Goal: Task Accomplishment & Management: Complete application form

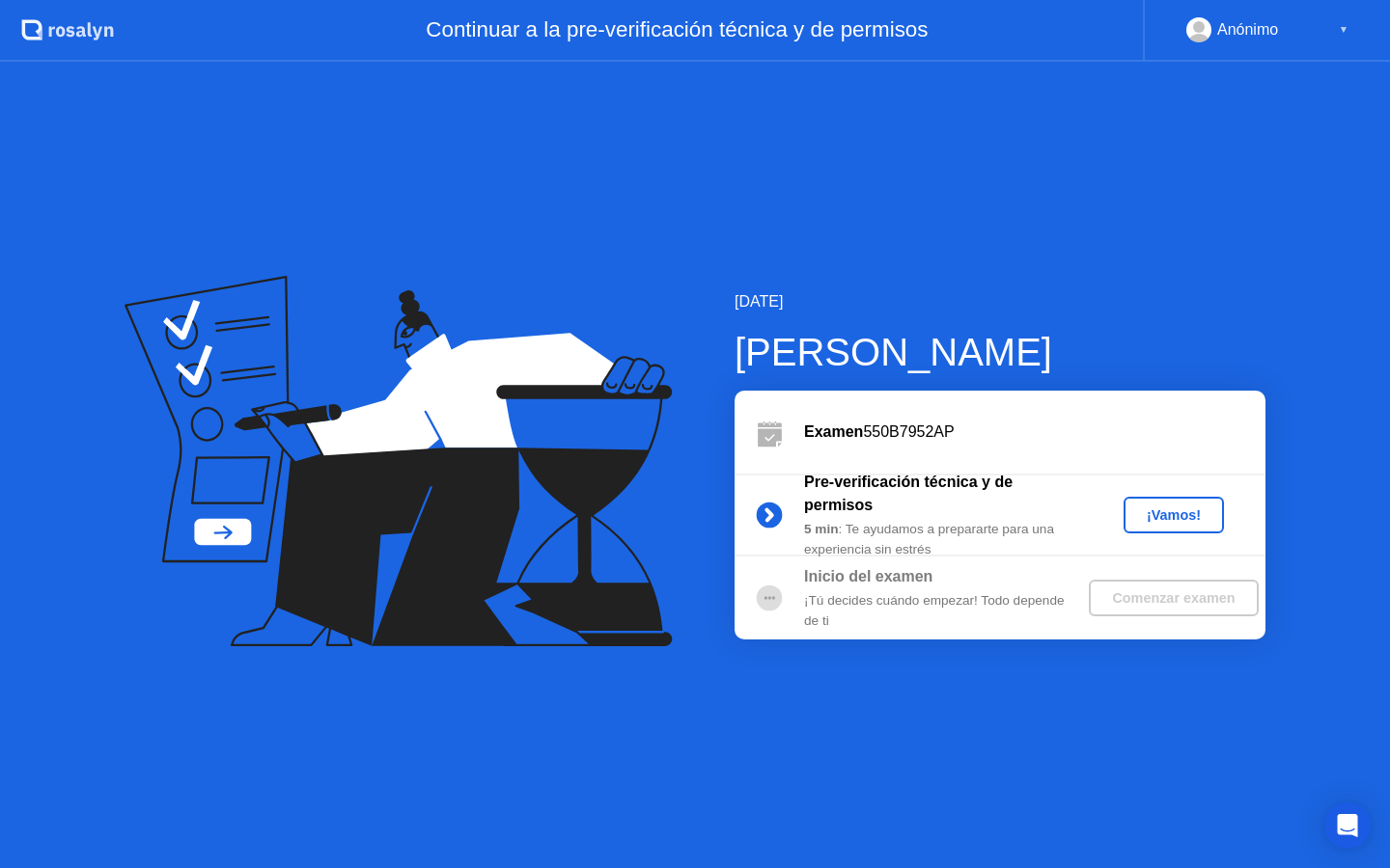
click at [1170, 519] on div "¡Vamos!" at bounding box center [1173, 516] width 85 height 16
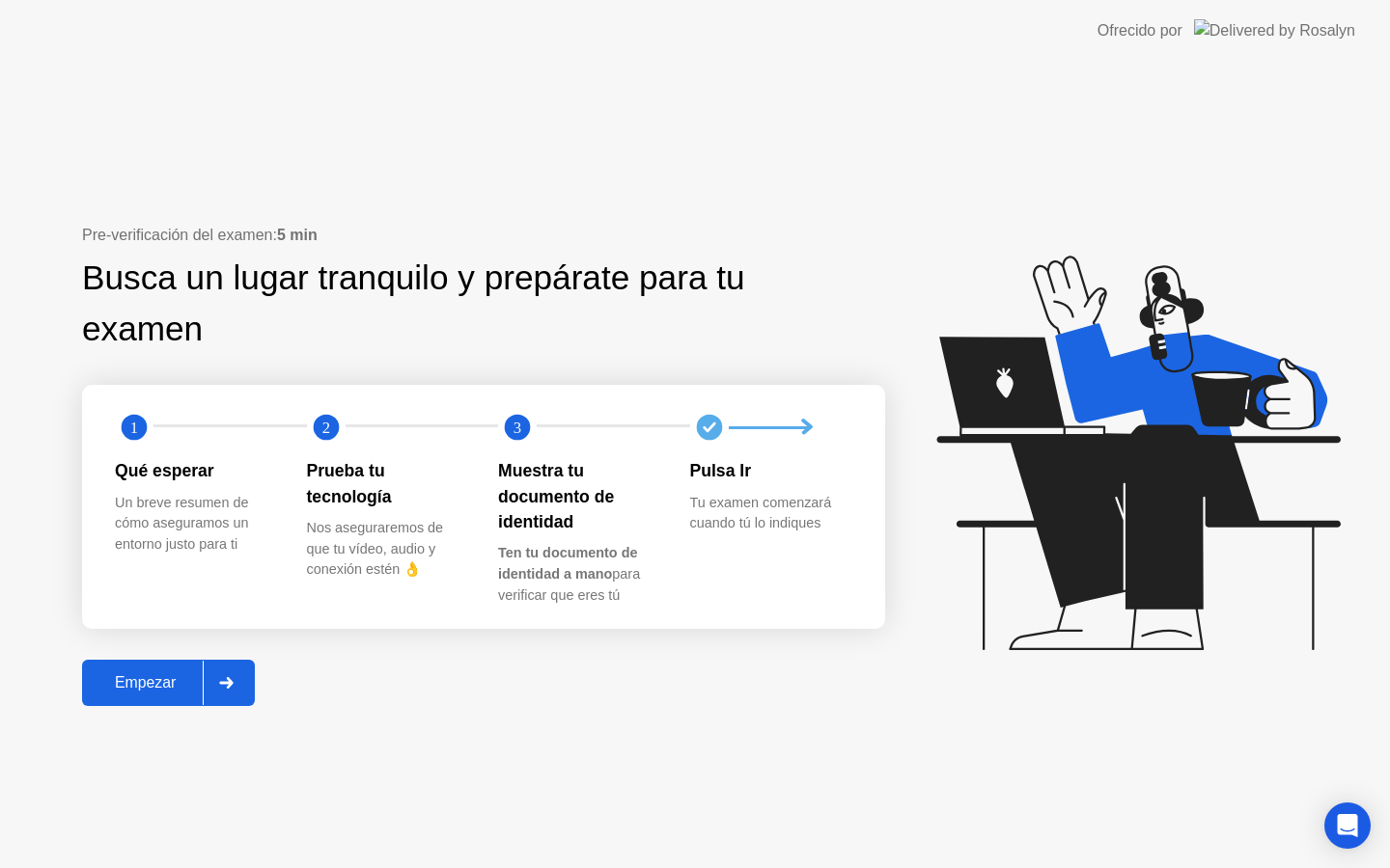
click at [174, 680] on div "Empezar" at bounding box center [145, 683] width 115 height 18
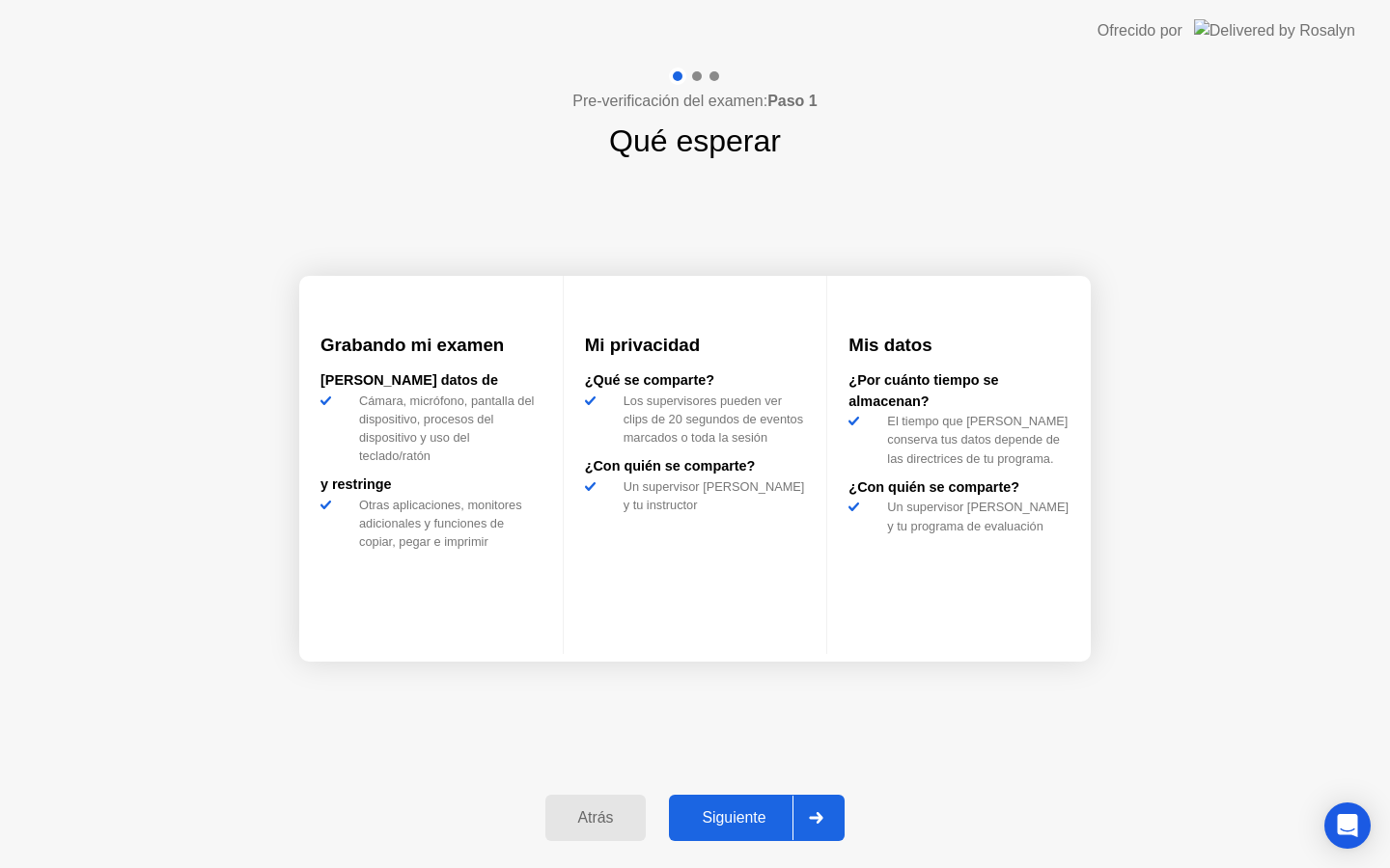
click at [734, 827] on div "Siguiente" at bounding box center [733, 819] width 118 height 18
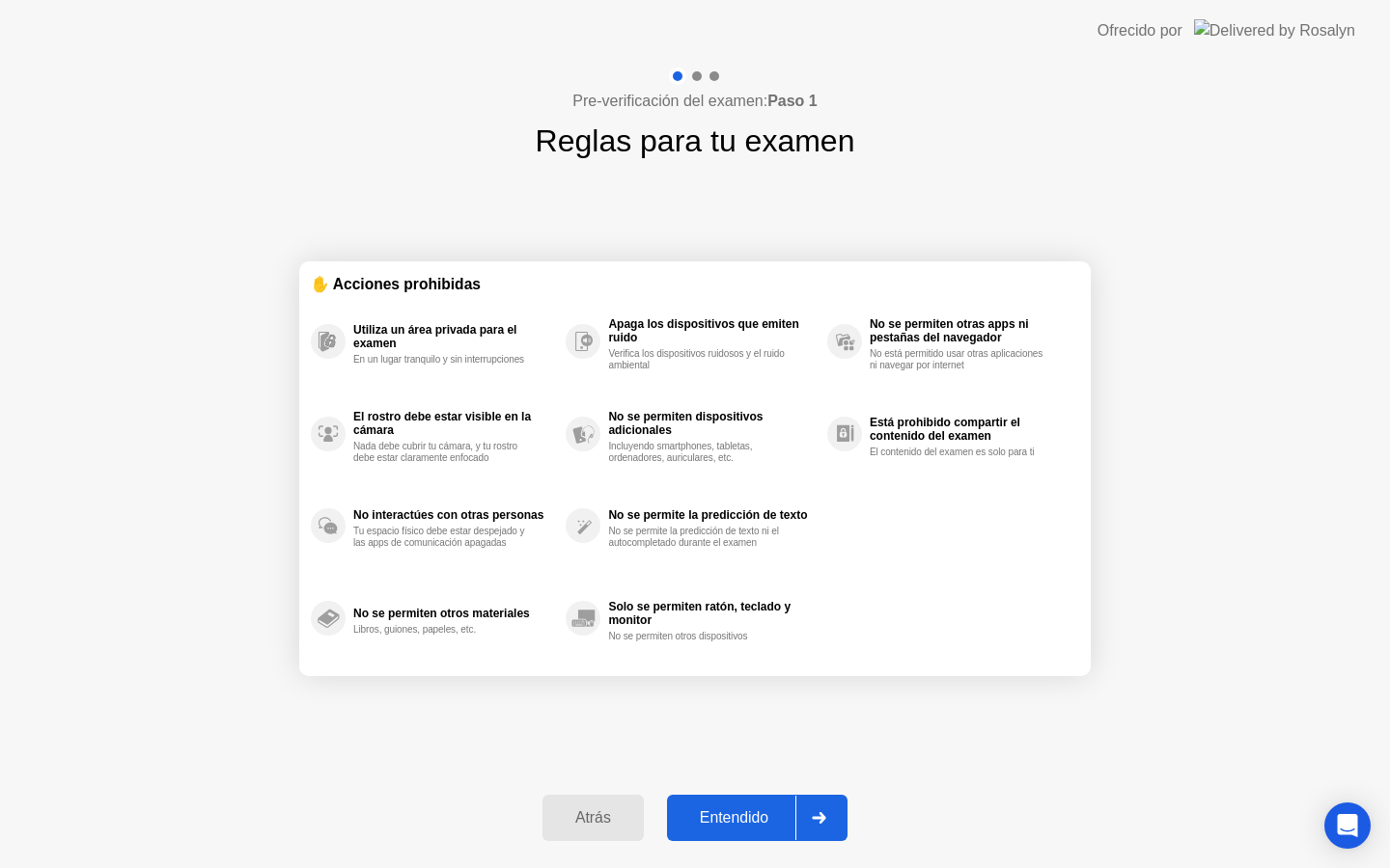
click at [735, 818] on div "Entendido" at bounding box center [733, 819] width 123 height 18
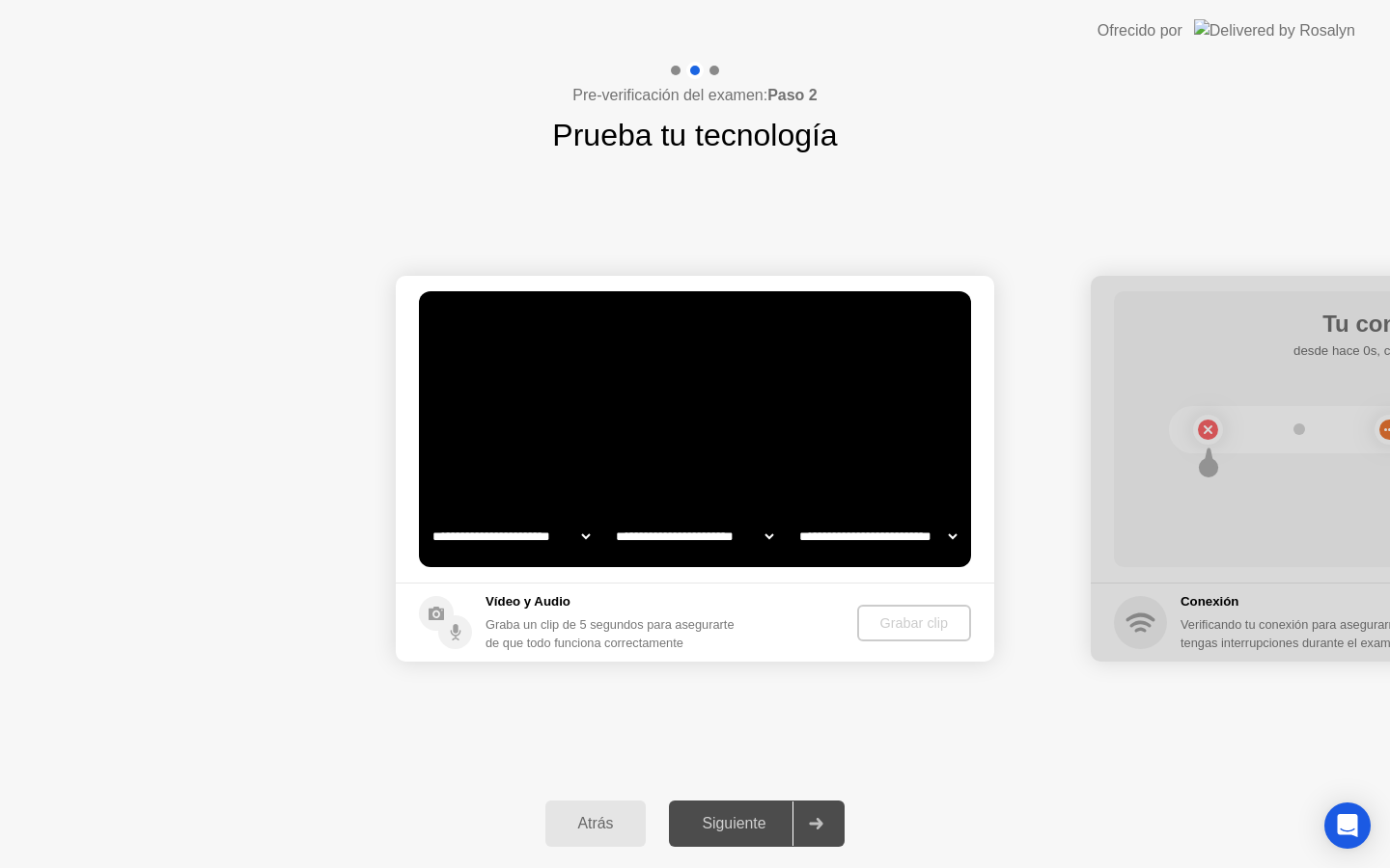
select select "**********"
select select "*******"
click at [916, 618] on div "Grabar clip" at bounding box center [915, 624] width 98 height 16
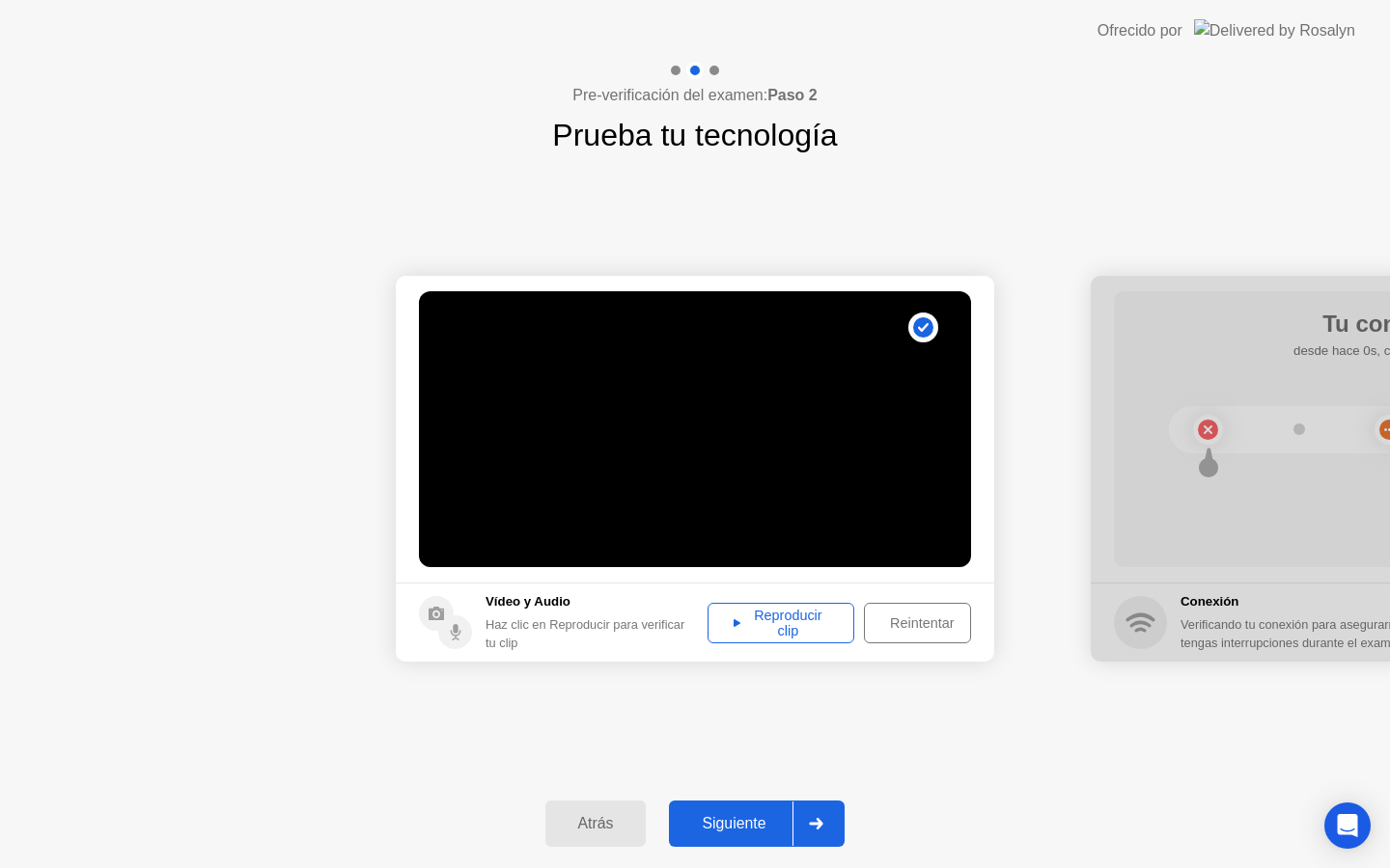
click at [766, 617] on div "Reproducir clip" at bounding box center [781, 623] width 133 height 31
click at [745, 820] on div "Siguiente" at bounding box center [733, 824] width 118 height 18
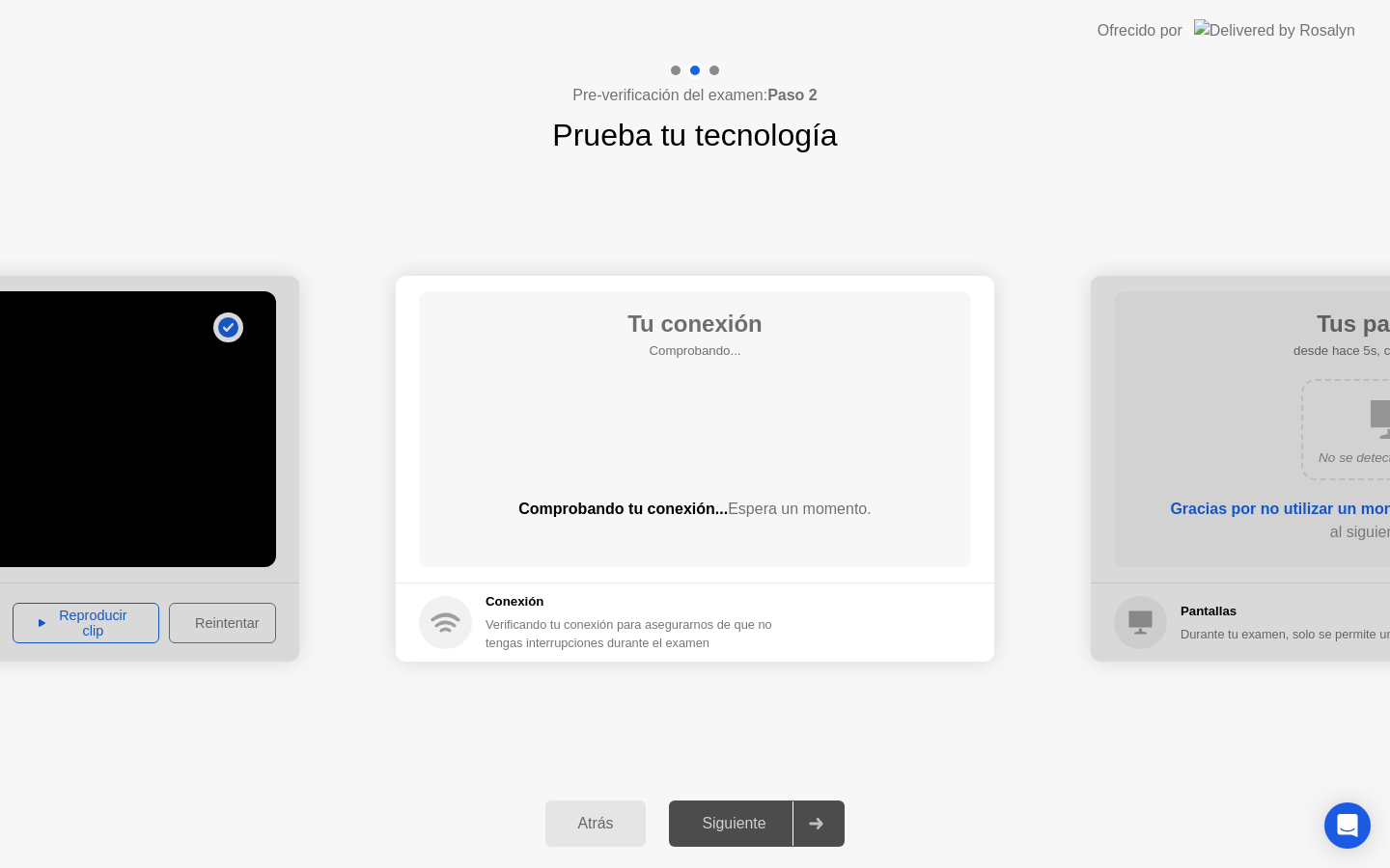
click at [1255, 181] on div "**********" at bounding box center [695, 468] width 1390 height 621
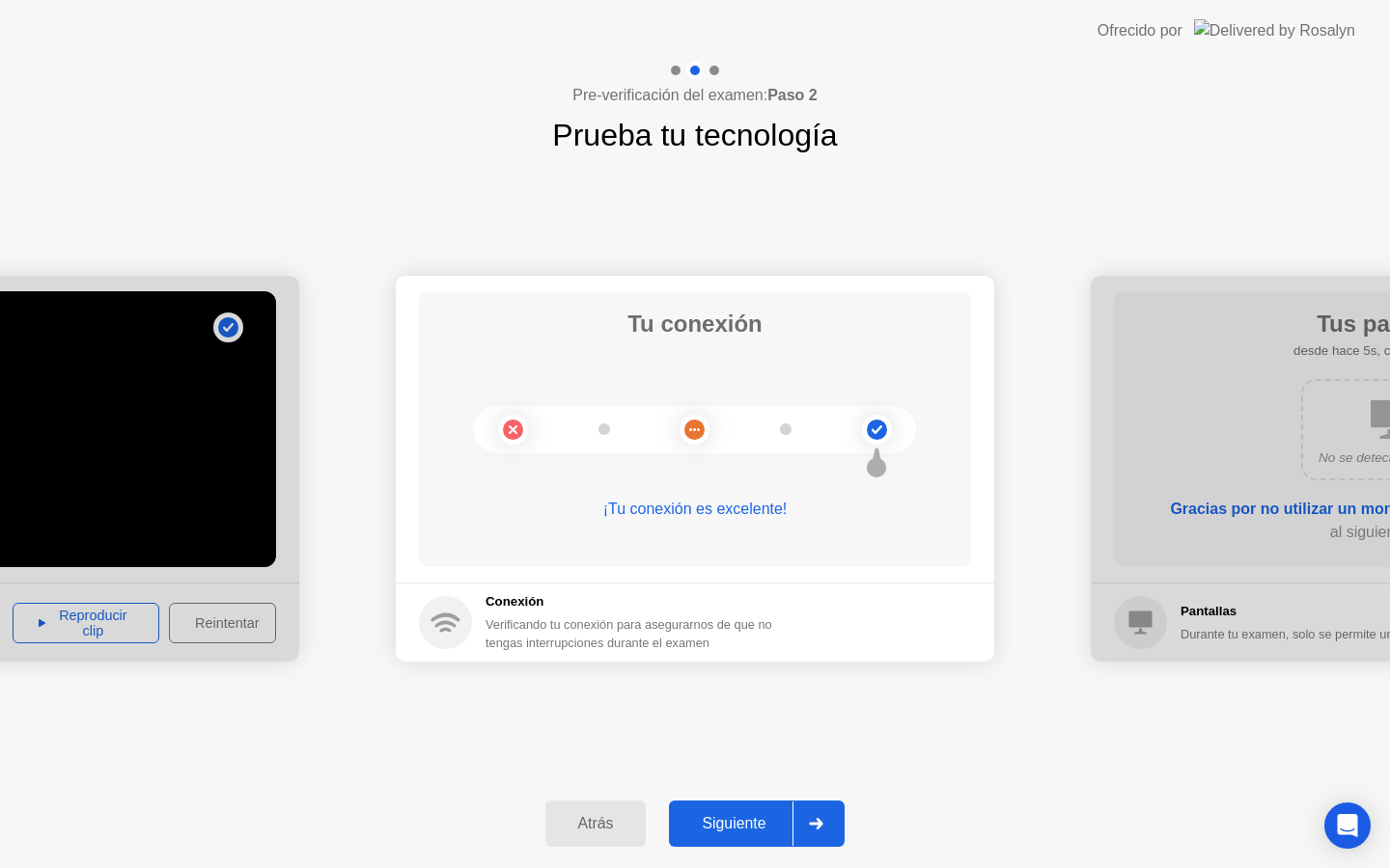
click at [719, 820] on div "Siguiente" at bounding box center [733, 824] width 118 height 18
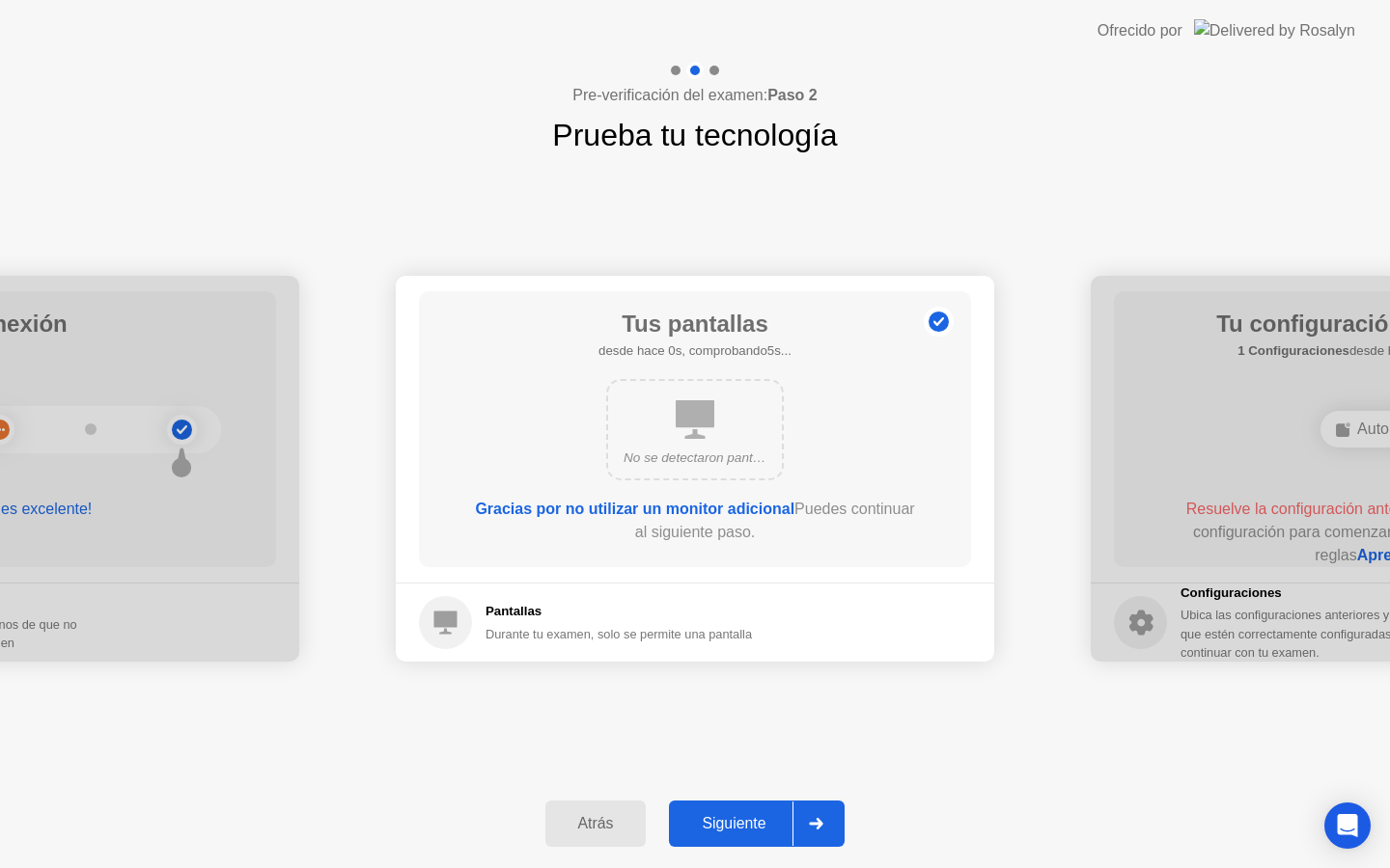
click at [719, 820] on div "Siguiente" at bounding box center [733, 824] width 118 height 18
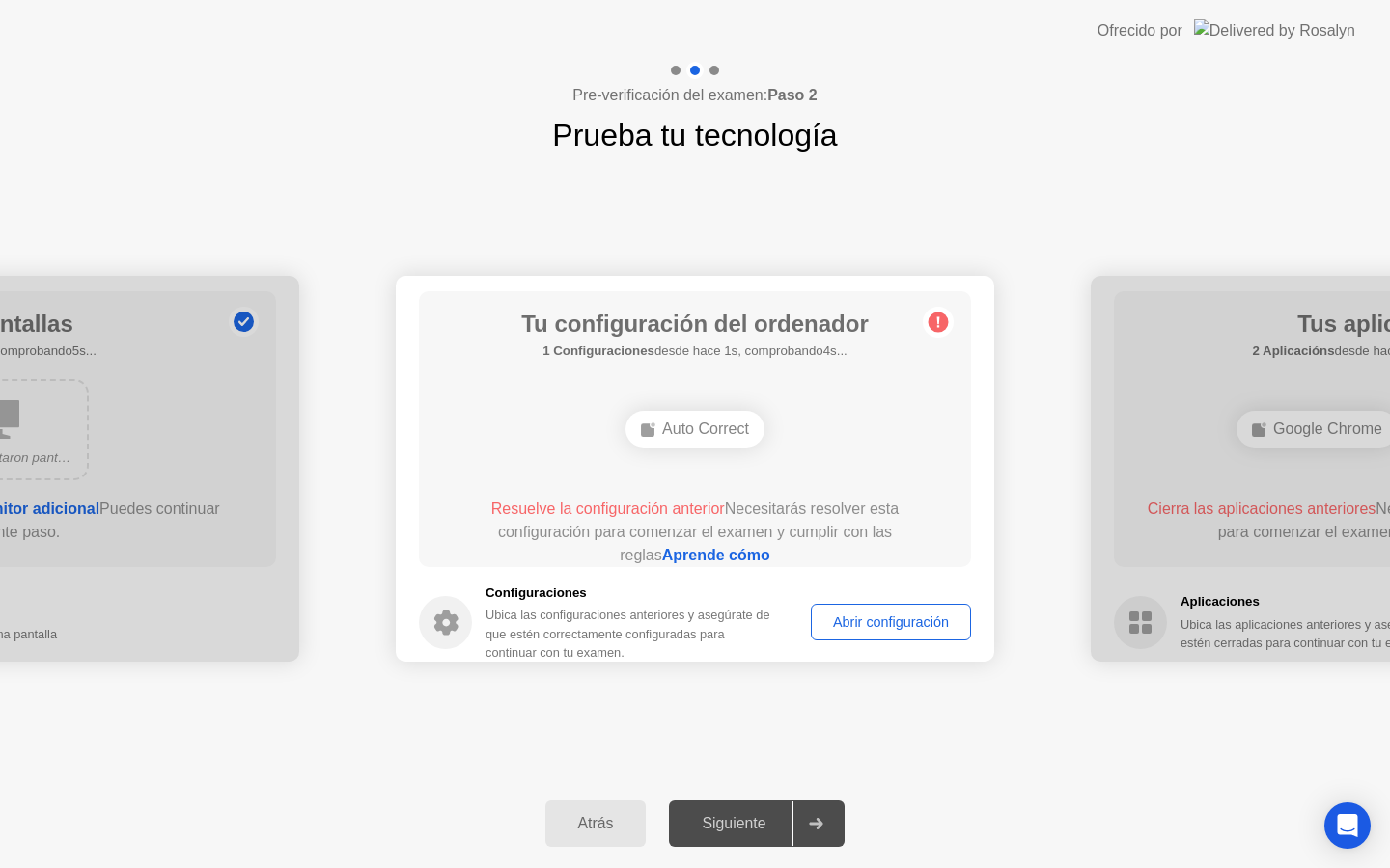
click at [869, 622] on div "Abrir configuración" at bounding box center [890, 623] width 147 height 16
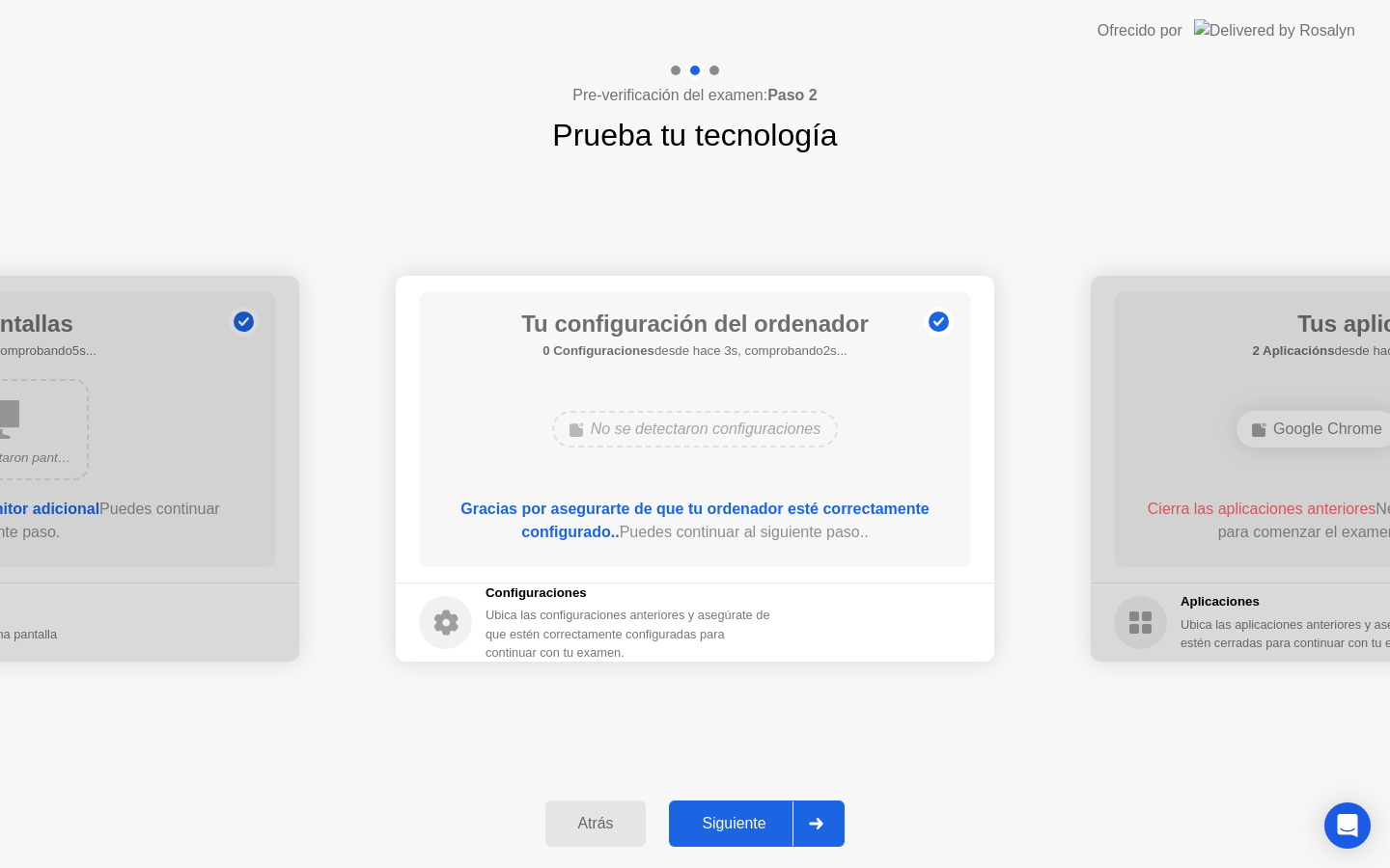
click at [739, 826] on div "Siguiente" at bounding box center [733, 824] width 118 height 18
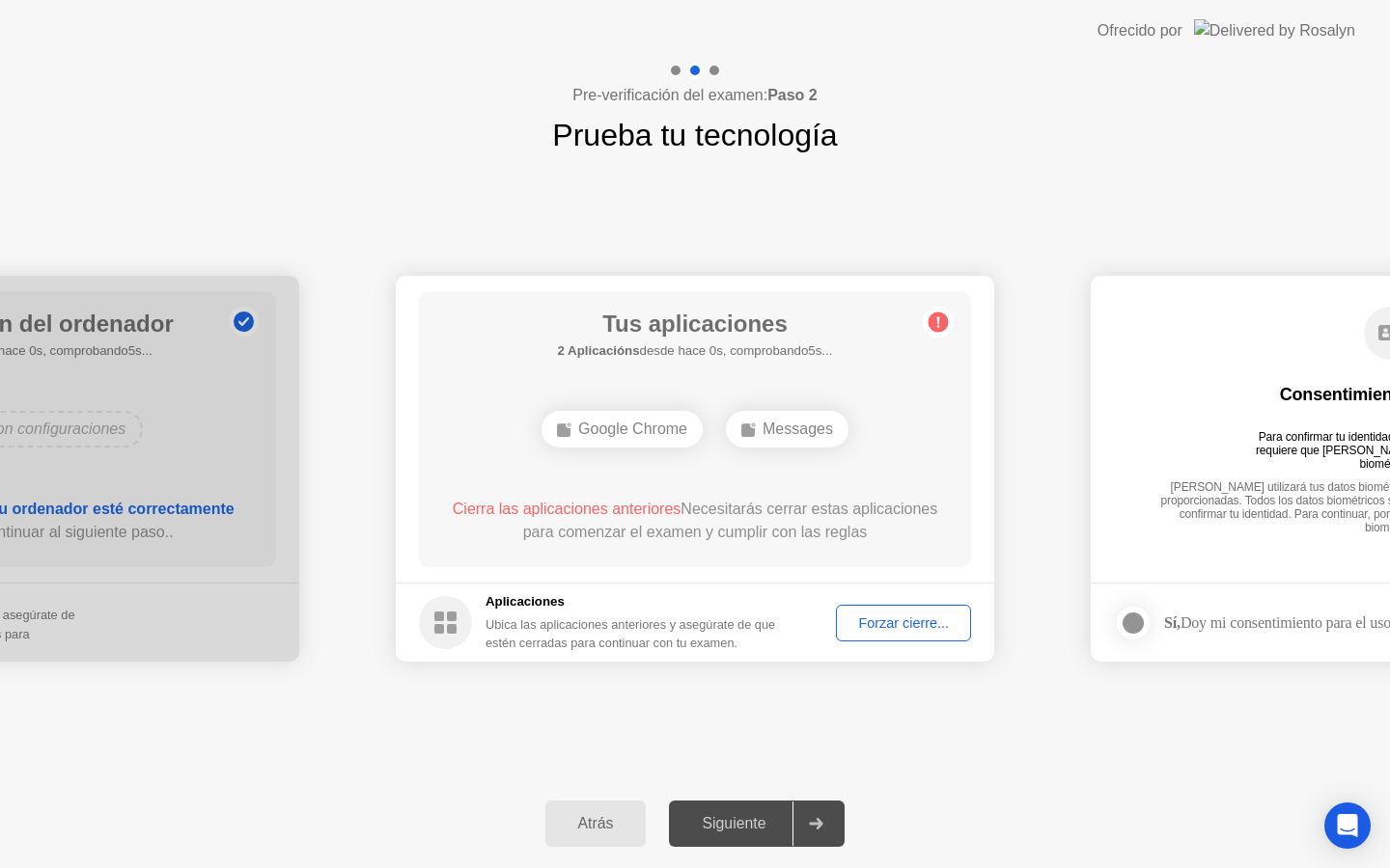
click at [864, 616] on div "Forzar cierre..." at bounding box center [904, 624] width 122 height 16
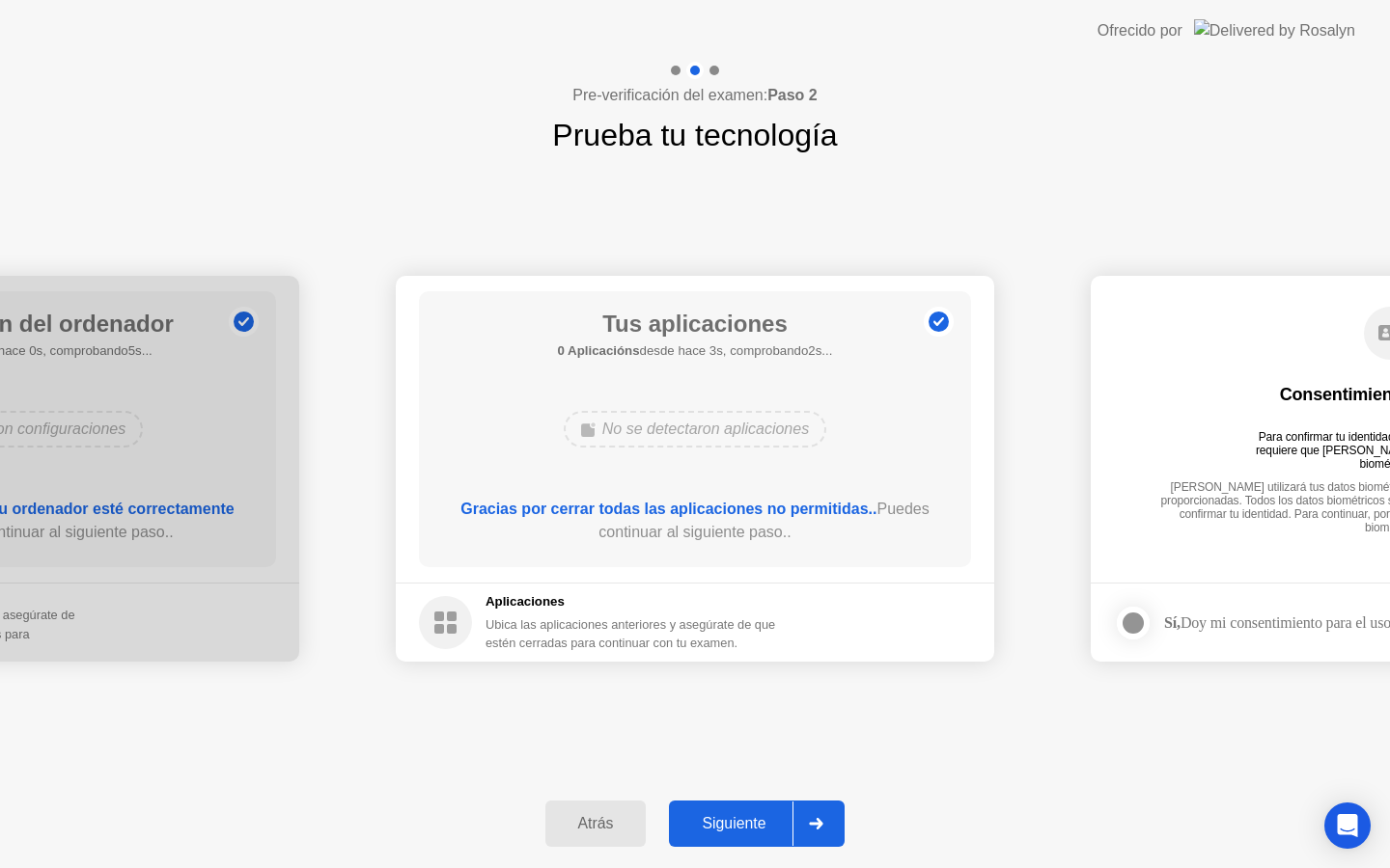
click at [726, 815] on div "Siguiente" at bounding box center [733, 824] width 118 height 18
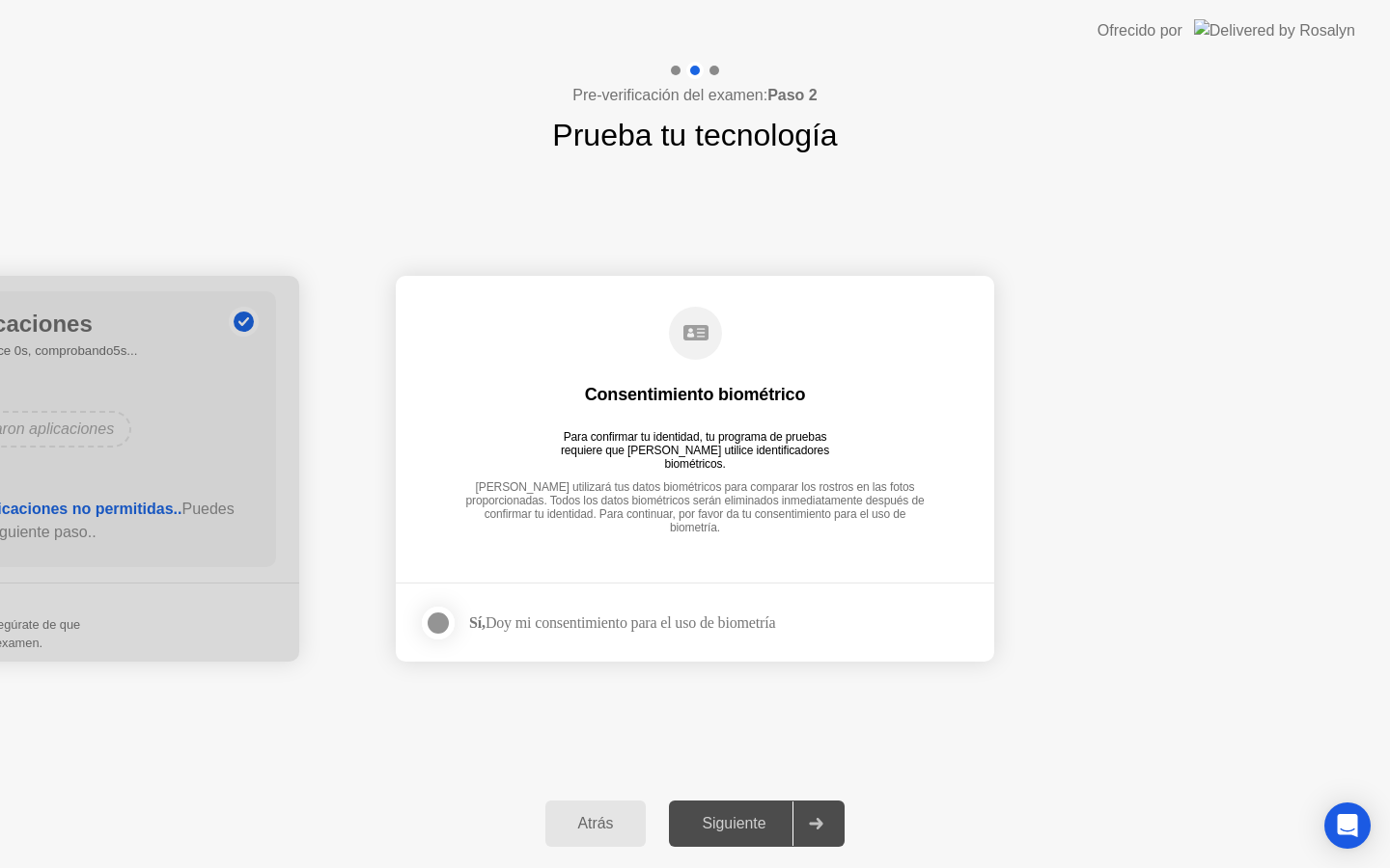
click at [691, 623] on div "Sí, Doy mi consentimiento para el uso de biometría" at bounding box center [621, 623] width 306 height 19
click at [418, 615] on label at bounding box center [443, 623] width 50 height 38
click at [438, 618] on icon at bounding box center [438, 623] width 12 height 12
click at [438, 618] on div at bounding box center [438, 624] width 24 height 24
click at [719, 821] on div "Siguiente" at bounding box center [733, 824] width 118 height 18
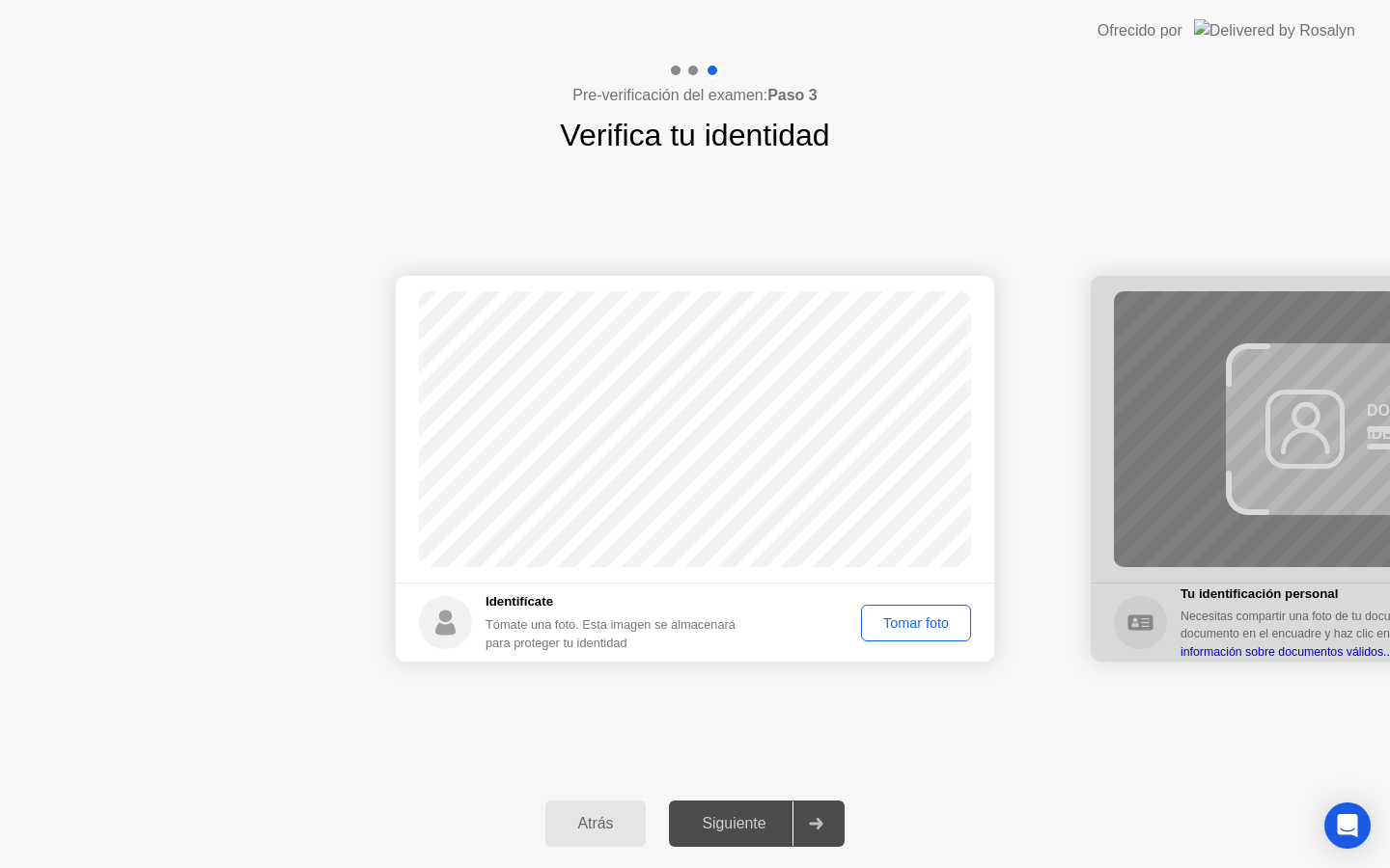
click at [920, 619] on div "Tomar foto" at bounding box center [916, 624] width 96 height 16
click at [912, 628] on div "Repetir" at bounding box center [926, 624] width 75 height 16
click at [912, 628] on div "Tomar foto" at bounding box center [916, 624] width 96 height 16
click at [731, 825] on div "Siguiente" at bounding box center [733, 824] width 118 height 18
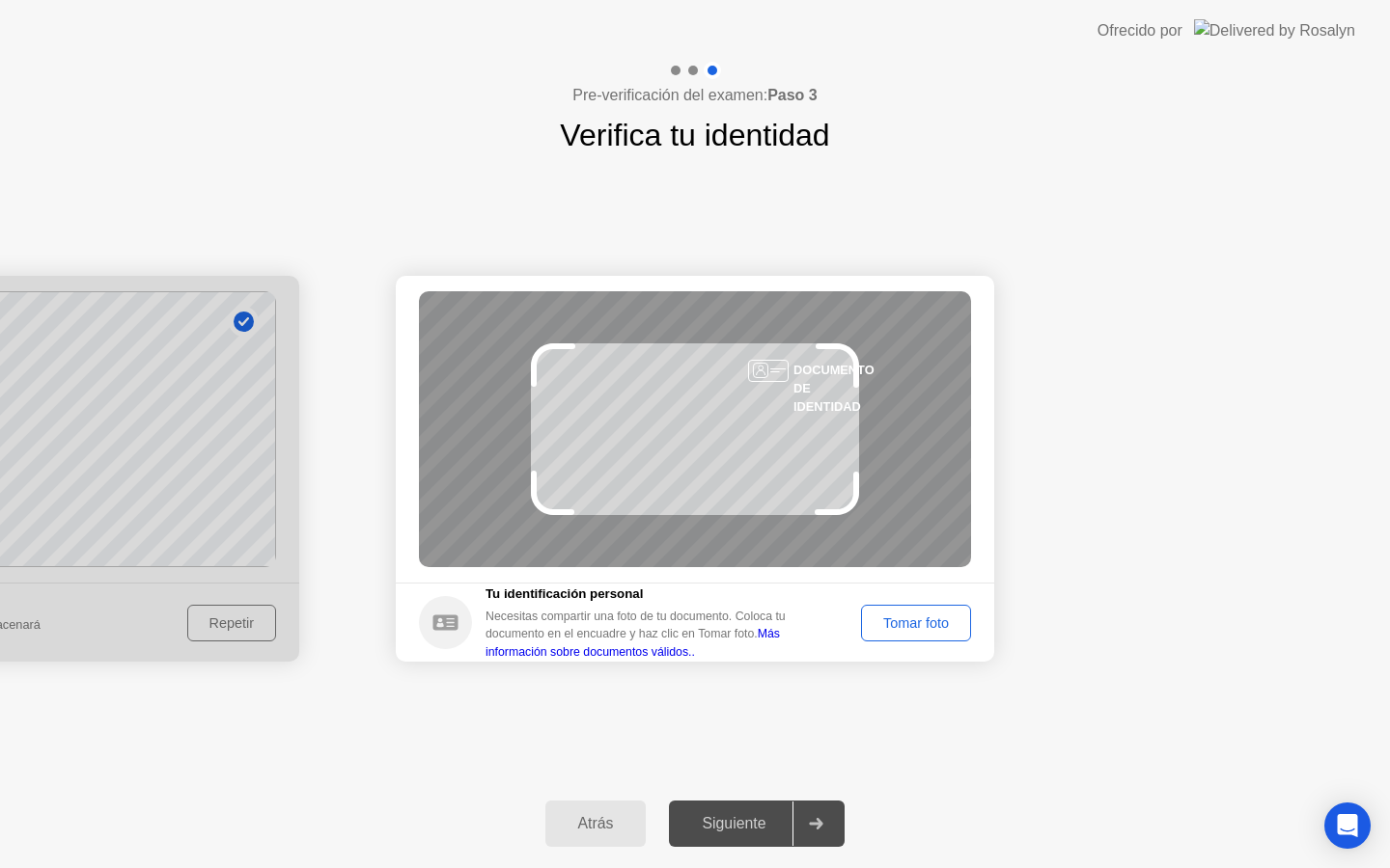
click at [938, 618] on div "Tomar foto" at bounding box center [916, 624] width 96 height 16
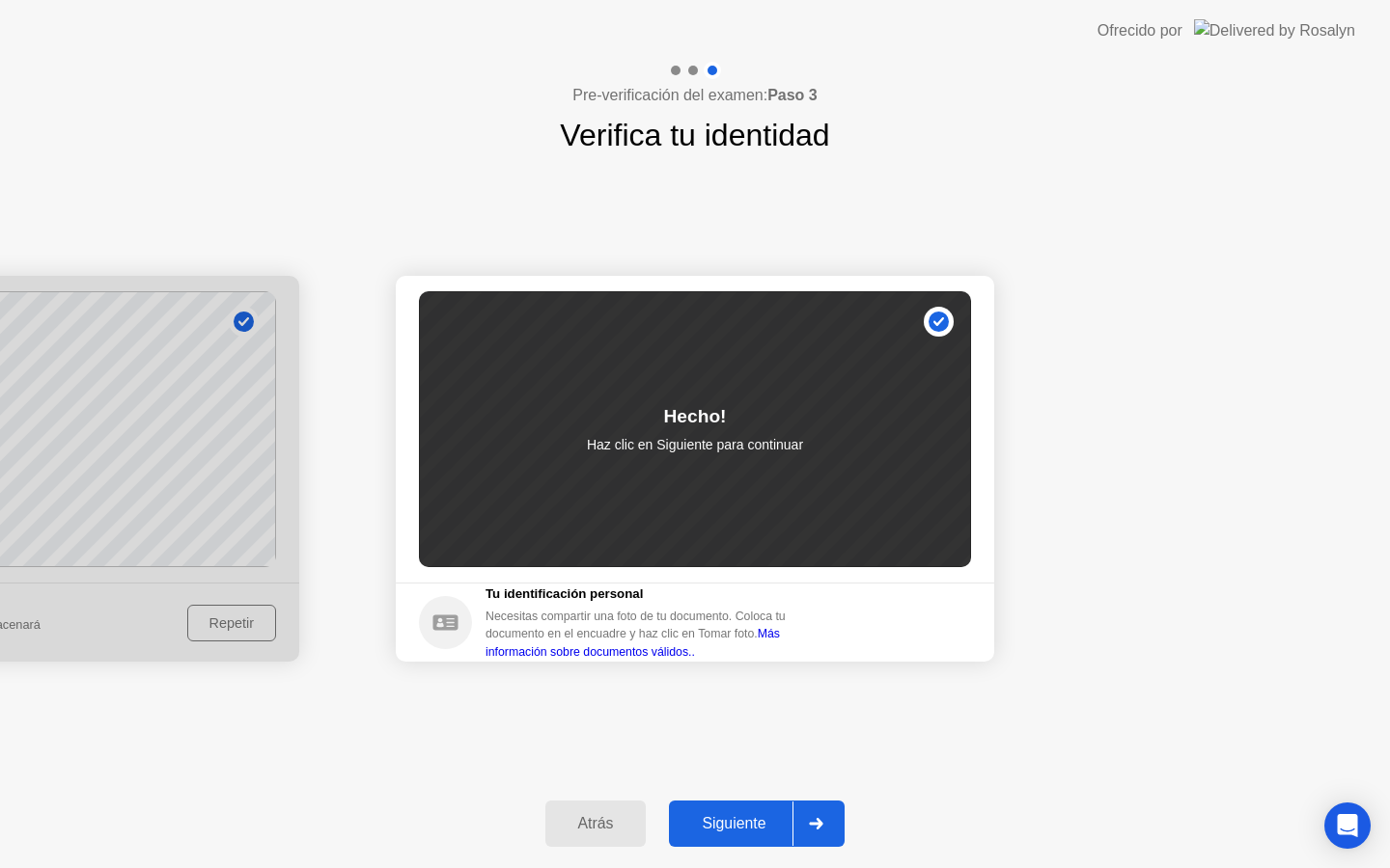
click at [742, 819] on div "Siguiente" at bounding box center [733, 824] width 118 height 18
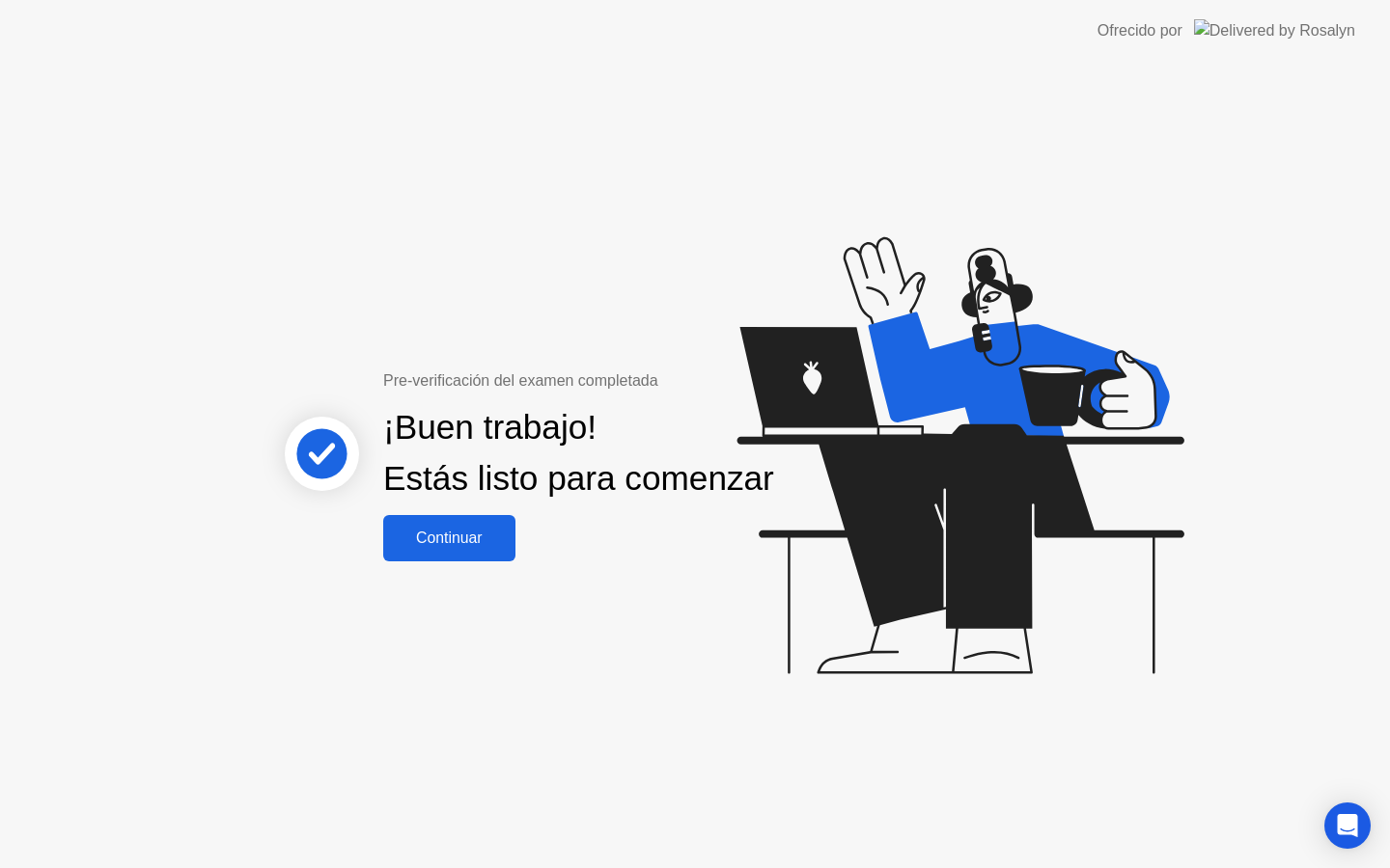
click at [486, 547] on div "Continuar" at bounding box center [449, 538] width 121 height 18
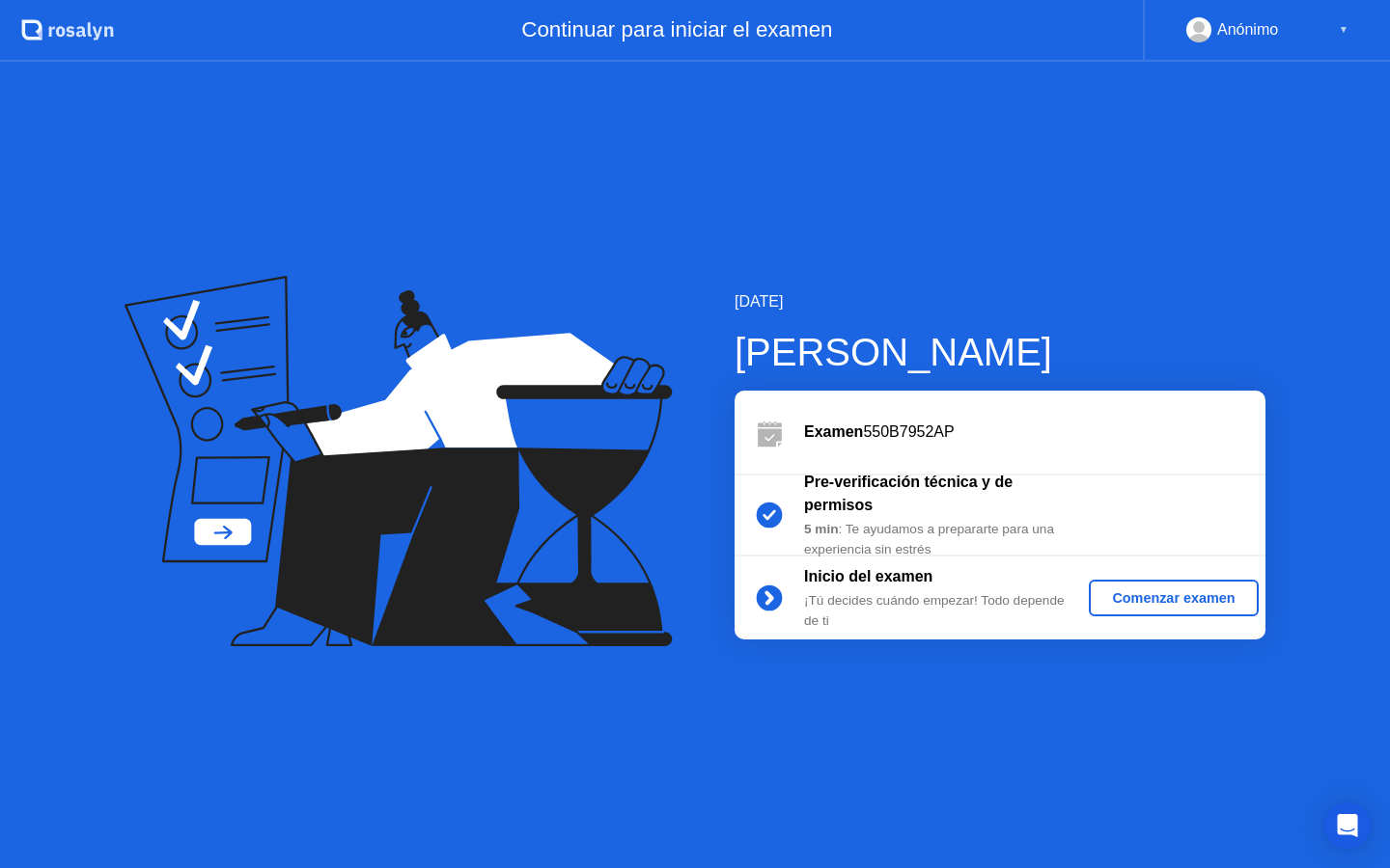
click at [1122, 599] on div "Comenzar examen" at bounding box center [1173, 598] width 154 height 16
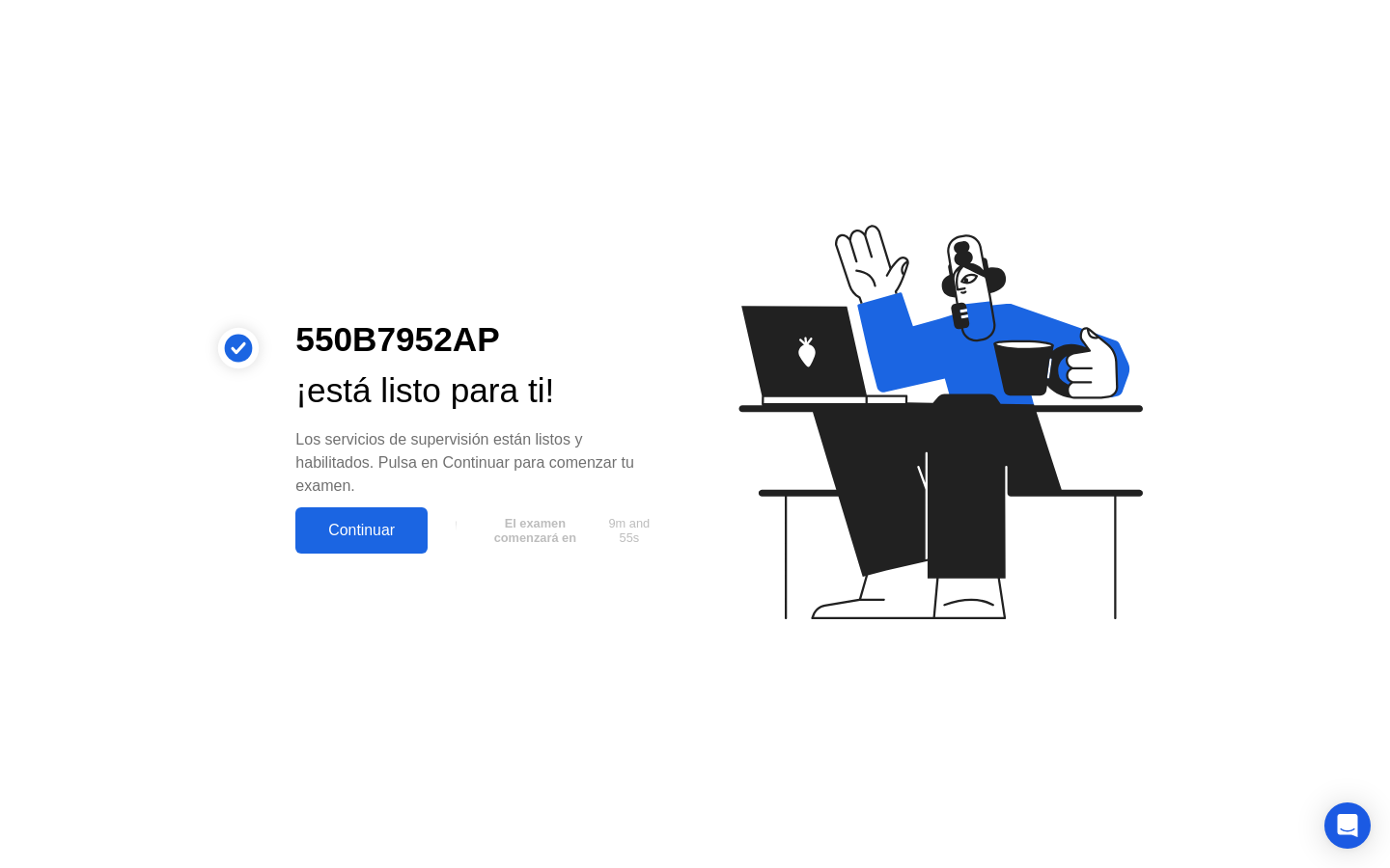
click at [363, 532] on div "Continuar" at bounding box center [361, 530] width 121 height 18
